Goal: Transaction & Acquisition: Book appointment/travel/reservation

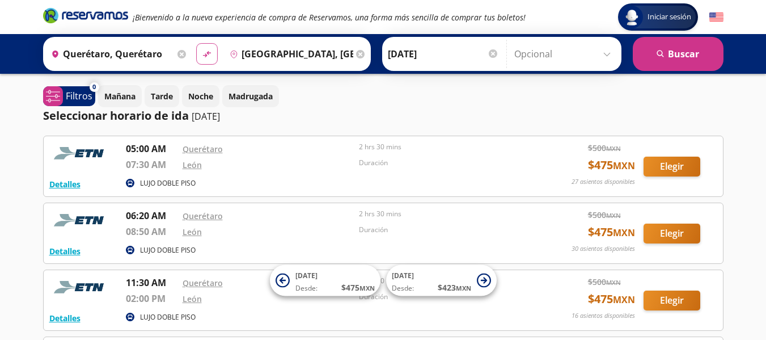
click at [198, 49] on button "material-symbols:compare-arrows-rounded" at bounding box center [207, 54] width 22 height 22
type input "[GEOGRAPHIC_DATA], [GEOGRAPHIC_DATA]"
type input "Querétaro, Querétaro"
click at [456, 52] on input "[DATE]" at bounding box center [443, 54] width 111 height 28
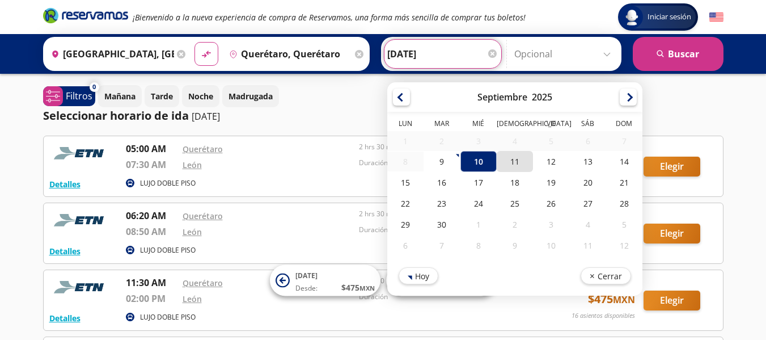
click at [519, 162] on div "11" at bounding box center [514, 161] width 36 height 21
type input "11-Sep-25"
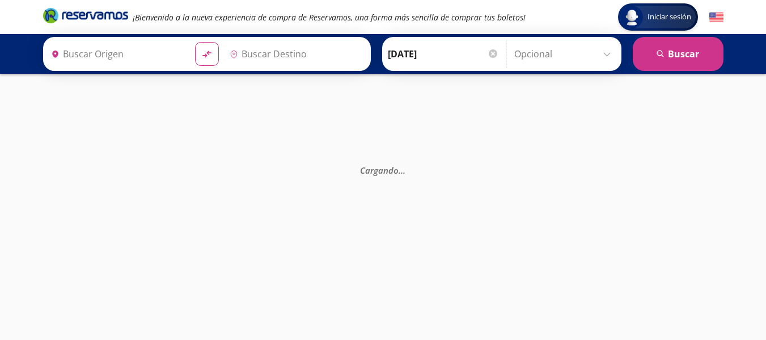
type input "Querétaro, Querétaro"
type input "[GEOGRAPHIC_DATA], [GEOGRAPHIC_DATA]"
